Goal: Transaction & Acquisition: Purchase product/service

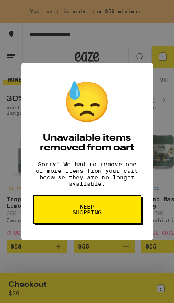
click at [48, 215] on button "Keep Shopping" at bounding box center [87, 209] width 108 height 28
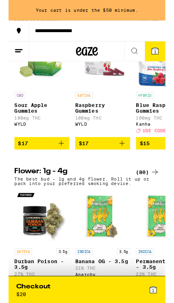
scroll to position [264, 0]
